Goal: Task Accomplishment & Management: Use online tool/utility

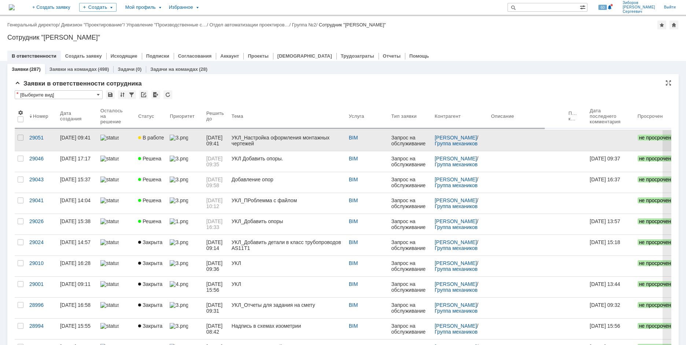
click at [185, 138] on img at bounding box center [179, 138] width 18 height 6
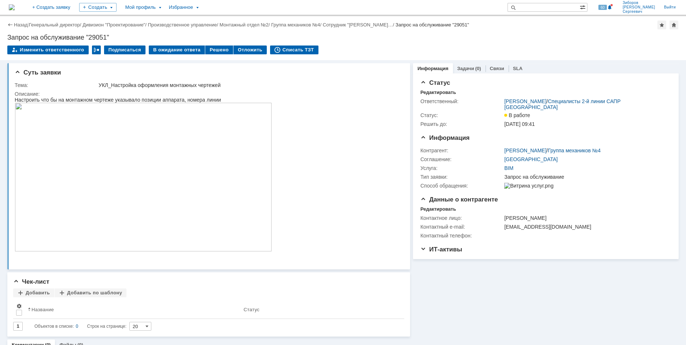
click at [15, 4] on img at bounding box center [12, 7] width 6 height 6
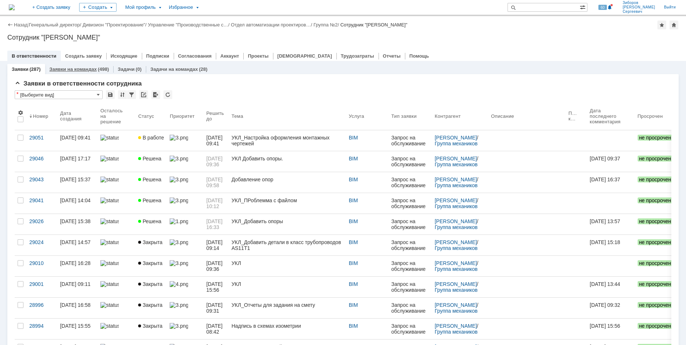
click at [86, 71] on link "Заявки на командах" at bounding box center [72, 68] width 47 height 5
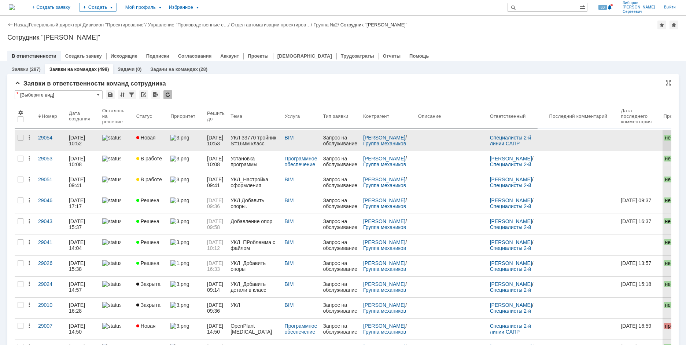
click at [175, 141] on link at bounding box center [186, 140] width 37 height 21
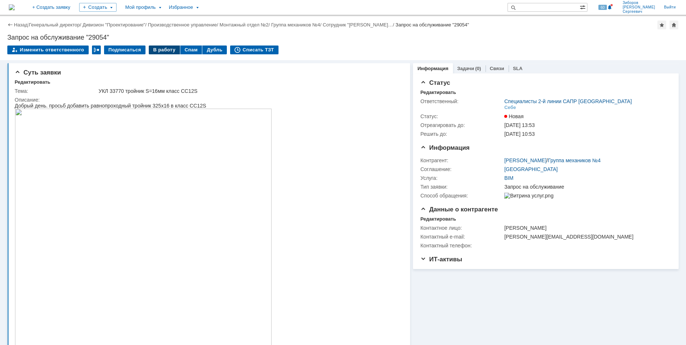
click at [165, 48] on div "В работу" at bounding box center [164, 49] width 31 height 9
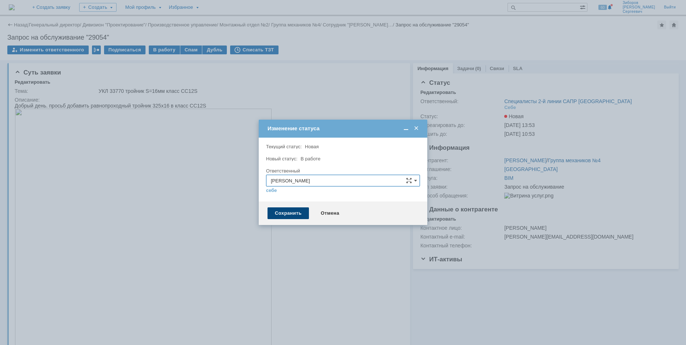
click at [279, 209] on div "Сохранить" at bounding box center [288, 213] width 41 height 12
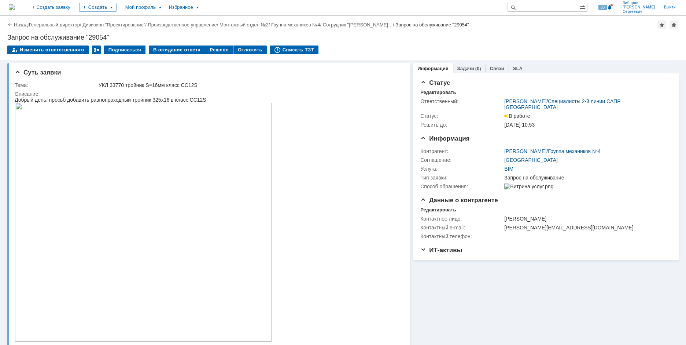
click at [15, 8] on img at bounding box center [12, 7] width 6 height 6
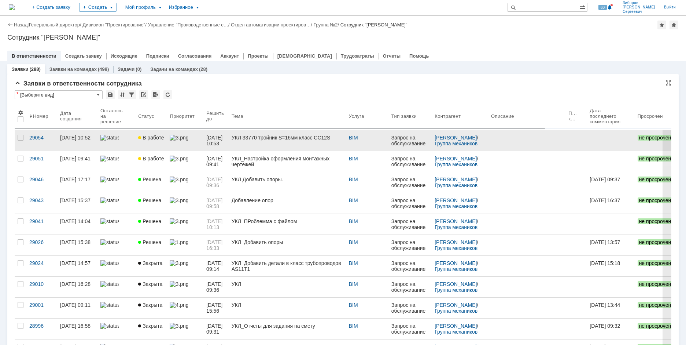
click at [161, 137] on span "В работе" at bounding box center [151, 138] width 26 height 6
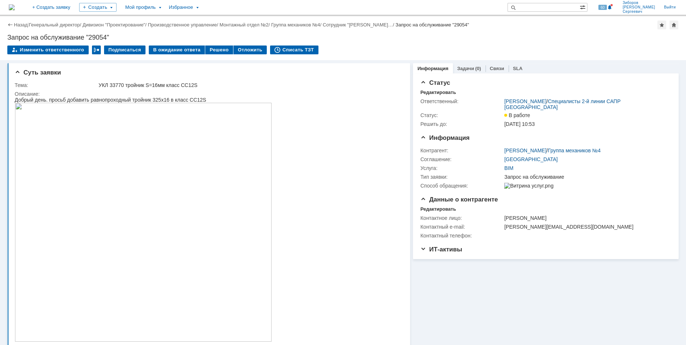
click at [15, 4] on img at bounding box center [12, 7] width 6 height 6
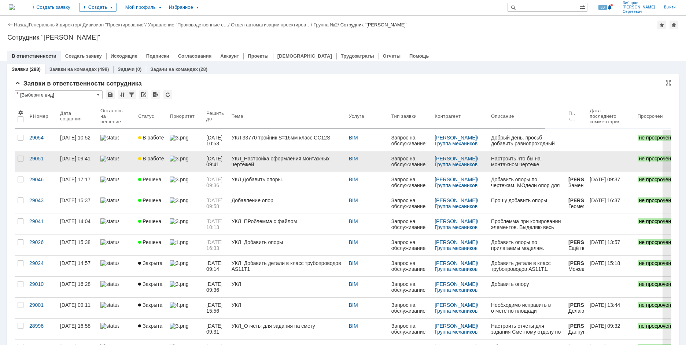
click at [155, 161] on link "В работе" at bounding box center [151, 161] width 32 height 21
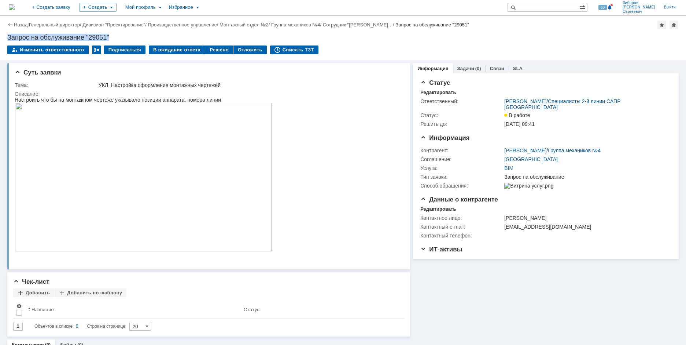
drag, startPoint x: 8, startPoint y: 38, endPoint x: 152, endPoint y: 42, distance: 143.8
click at [152, 42] on div "Назад | Генеральный директор / Дивизион "Проектирование" / Производственное упр…" at bounding box center [343, 38] width 686 height 44
copy div "Запрос на обслуживание "29051" Изменить ответственного"
click at [23, 40] on div "Запрос на обслуживание "29051"" at bounding box center [343, 37] width 672 height 7
drag, startPoint x: 8, startPoint y: 36, endPoint x: 122, endPoint y: 34, distance: 113.3
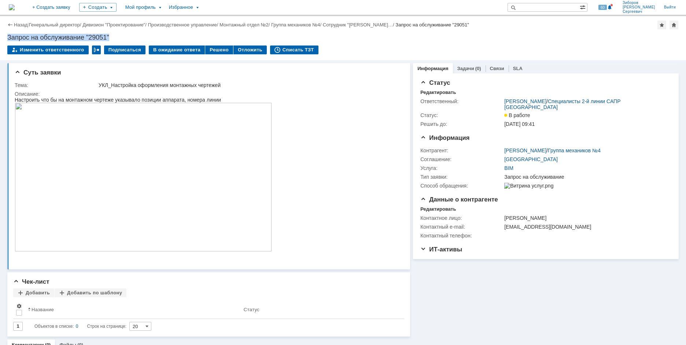
click at [122, 34] on div "Запрос на обслуживание "29051"" at bounding box center [343, 37] width 672 height 7
copy div "Запрос на обслуживание "29051""
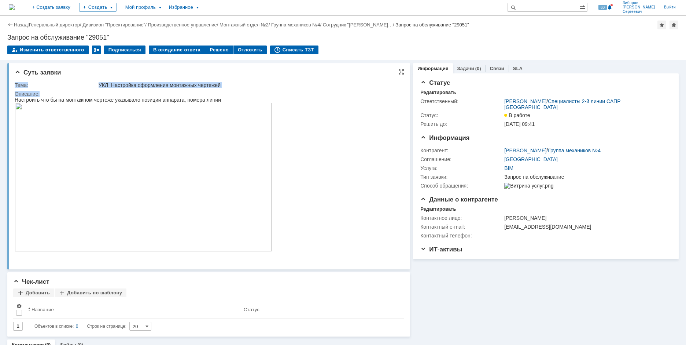
drag, startPoint x: 14, startPoint y: 85, endPoint x: 46, endPoint y: 93, distance: 33.2
click at [46, 93] on div "Суть заявки Тема: УКЛ_Настройка оформления монтажных чертежей Описание:" at bounding box center [208, 166] width 403 height 206
copy table "Тема: УКЛ_Настройка оформления монтажных чертежей Описание:"
drag, startPoint x: 56, startPoint y: 93, endPoint x: 53, endPoint y: 95, distance: 3.9
click at [56, 93] on div "Описание:" at bounding box center [208, 94] width 386 height 6
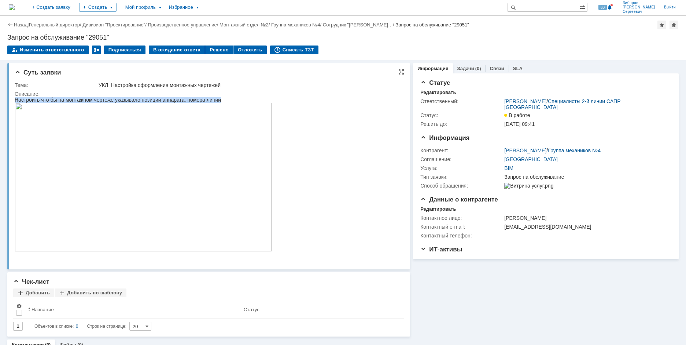
drag, startPoint x: 15, startPoint y: 100, endPoint x: 238, endPoint y: 99, distance: 222.5
click at [238, 99] on div "Настроить что бы на монтажном чертеже указывало позиции аппарата, номера линии" at bounding box center [143, 100] width 257 height 6
copy div "Настроить что бы на монтажном чертеже указывало позиции аппарата, номера линии"
click at [340, 118] on html "Настроить что бы на монтажном чертеже указывало позиции аппарата, номера линии" at bounding box center [205, 177] width 380 height 161
click at [187, 160] on img at bounding box center [143, 177] width 257 height 148
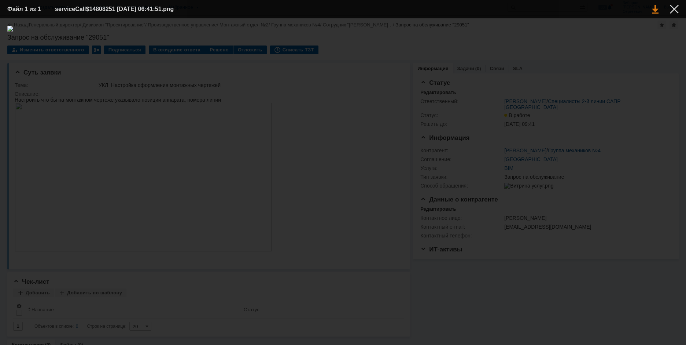
click at [654, 7] on link at bounding box center [655, 9] width 7 height 9
click at [673, 10] on div at bounding box center [674, 9] width 9 height 9
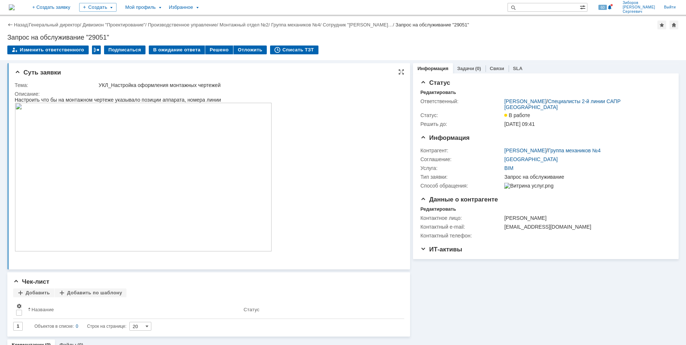
click at [212, 159] on img at bounding box center [143, 177] width 257 height 148
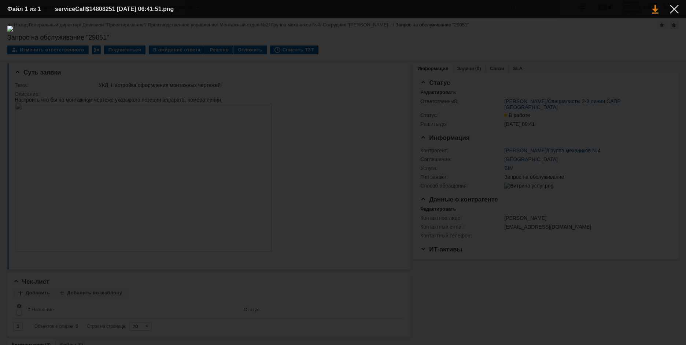
click at [654, 12] on link at bounding box center [655, 9] width 7 height 9
click at [676, 11] on div at bounding box center [674, 9] width 9 height 9
